Goal: Task Accomplishment & Management: Manage account settings

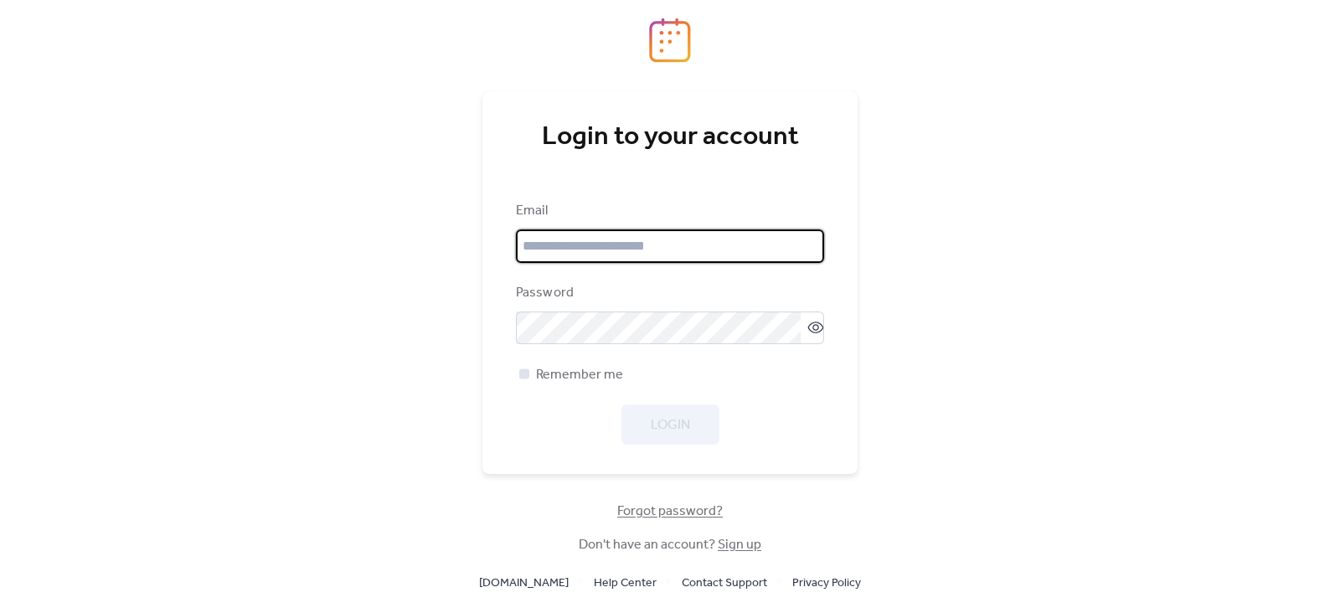
type input "**********"
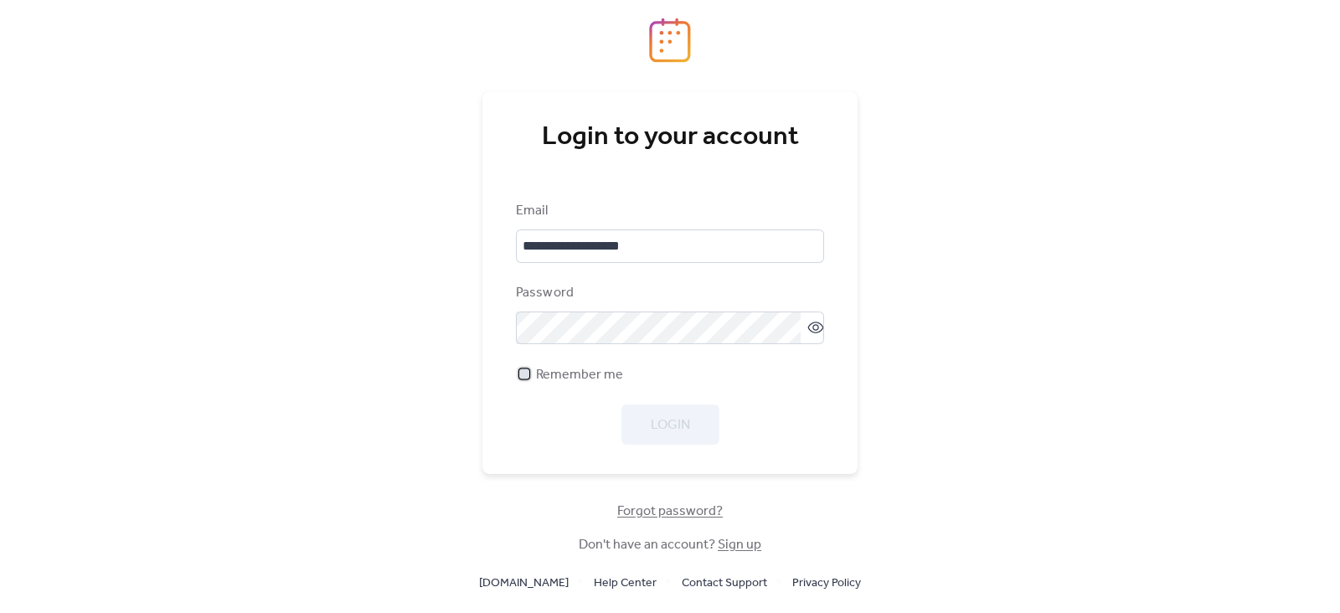
click at [529, 370] on div at bounding box center [524, 374] width 17 height 17
click at [658, 417] on span "Login" at bounding box center [670, 425] width 39 height 20
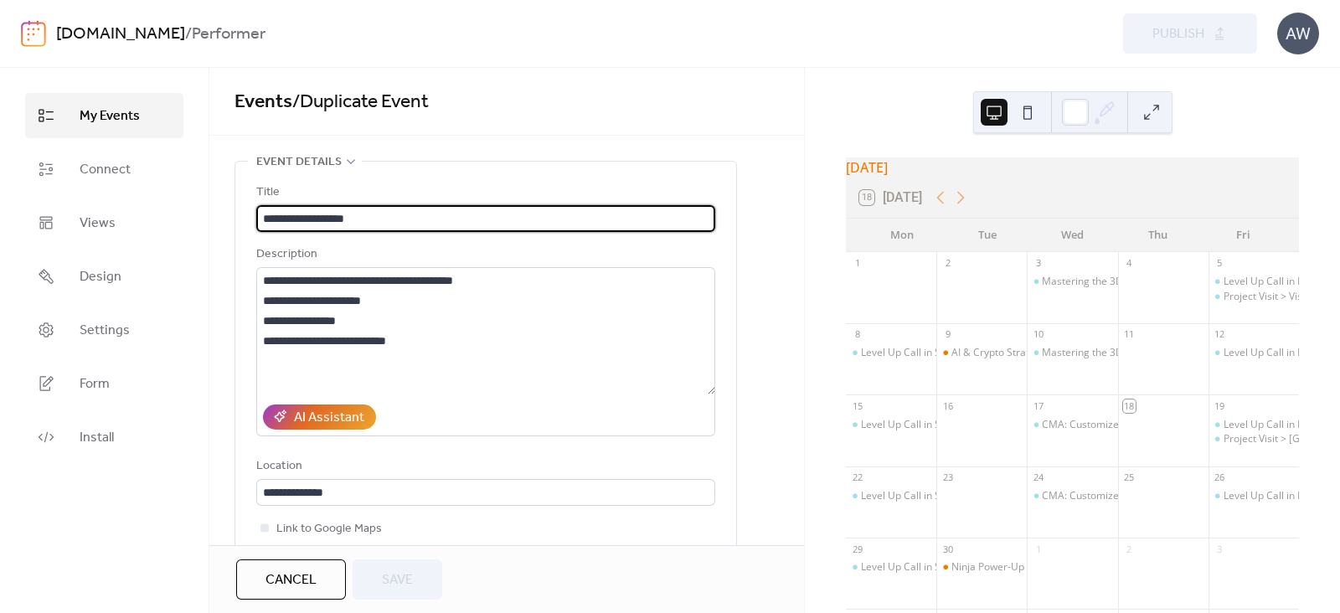
click at [101, 121] on span "My Events" at bounding box center [110, 116] width 60 height 20
